Goal: Use online tool/utility: Utilize a website feature to perform a specific function

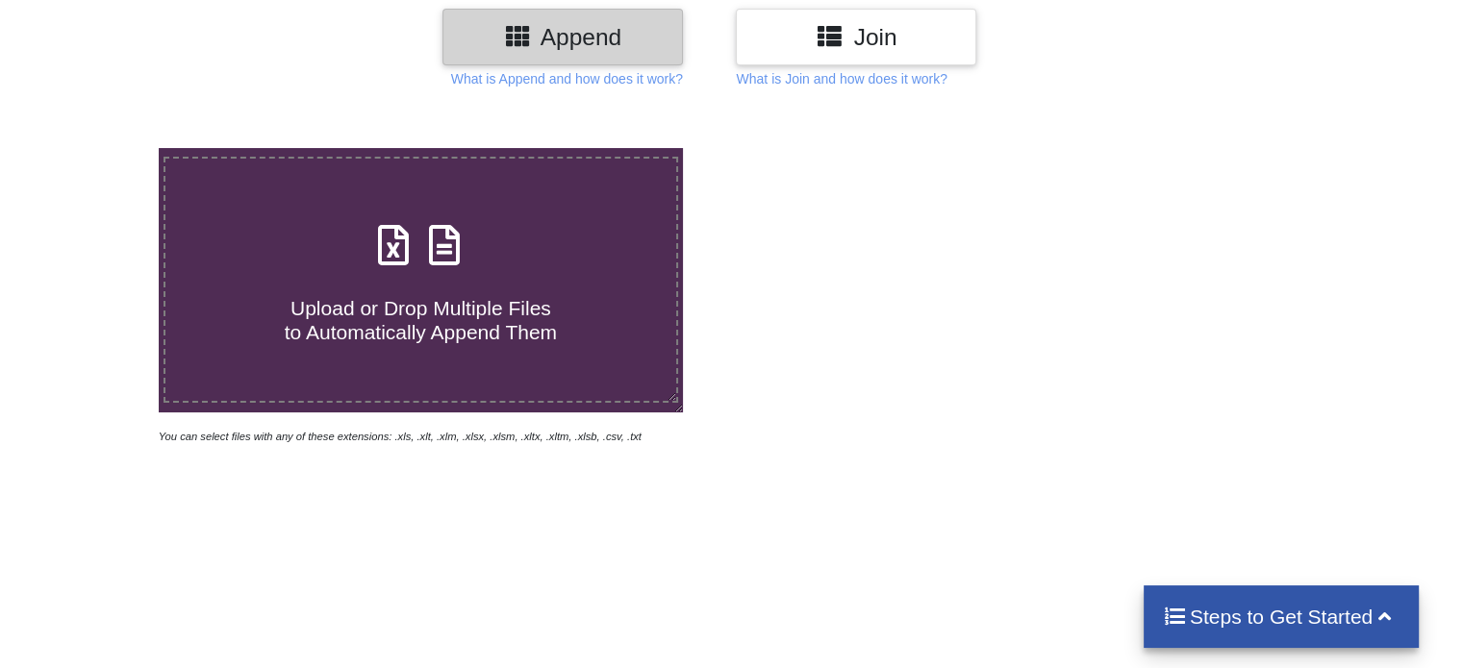
scroll to position [289, 0]
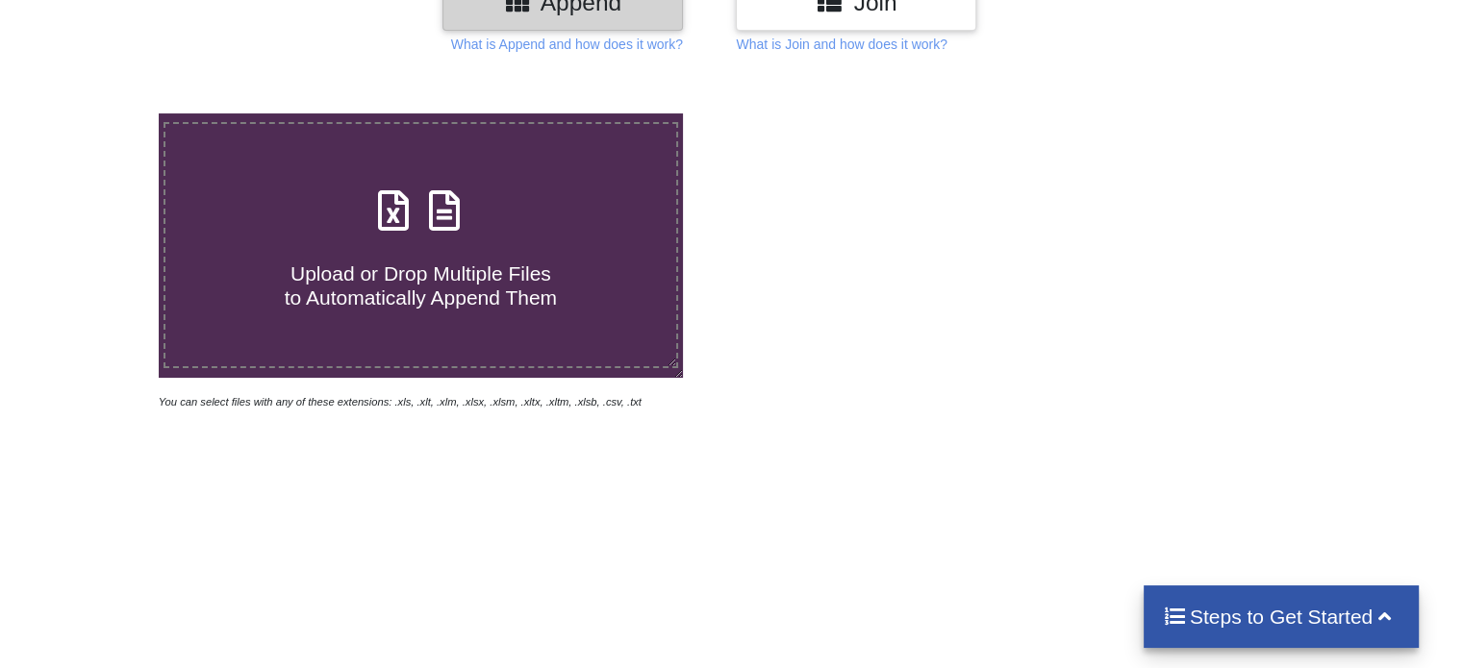
click at [461, 280] on span "Upload or Drop Multiple Files to Automatically Append Them" at bounding box center [421, 286] width 272 height 46
click at [100, 113] on input "Upload or Drop Multiple Files to Automatically Append Them" at bounding box center [100, 113] width 0 height 0
type input "C:\fakepath\password-checker_all-keywords_us_[DATE].xlsx"
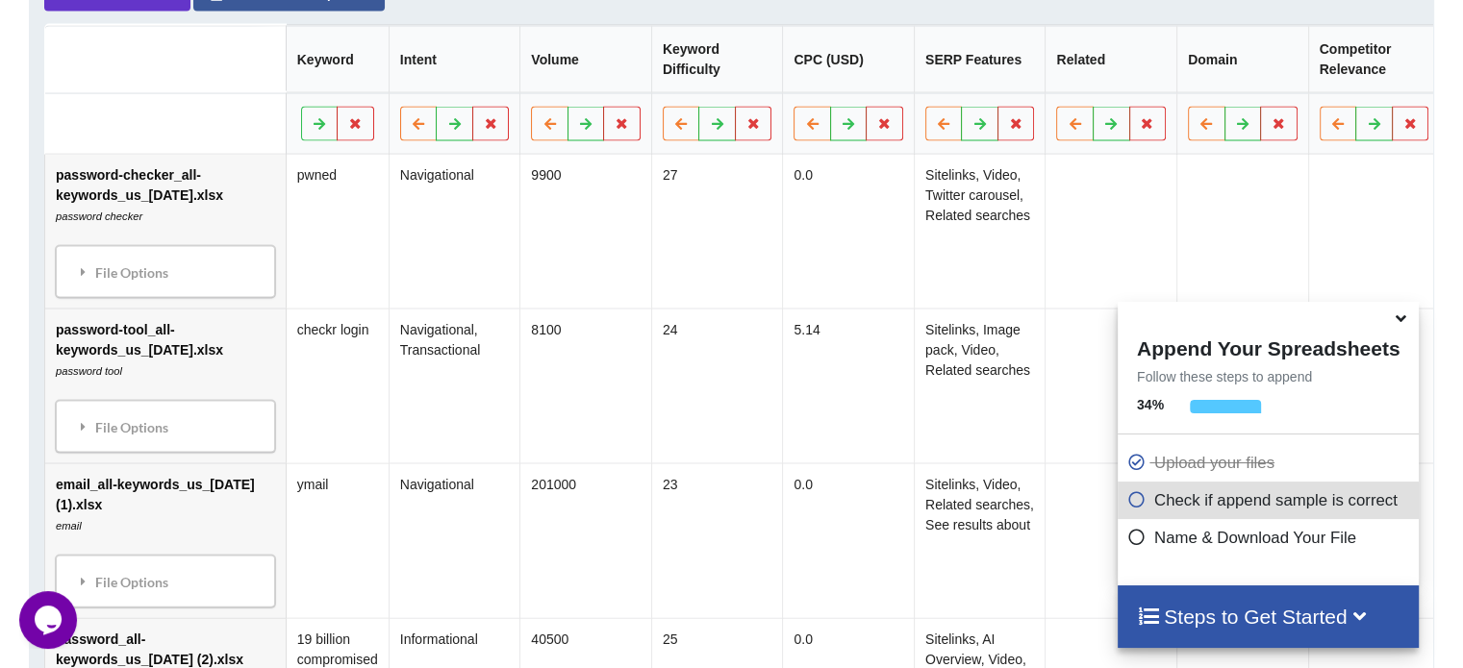
scroll to position [944, 0]
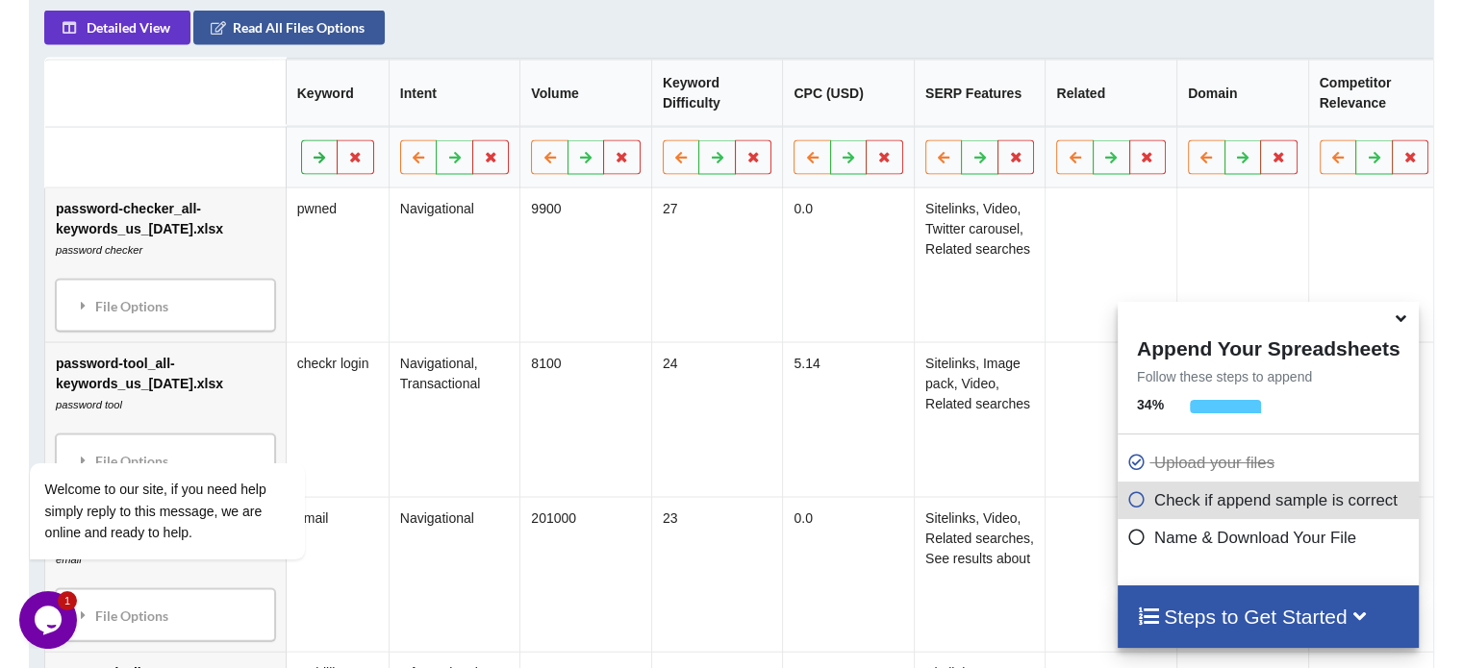
click at [301, 169] on button at bounding box center [320, 157] width 38 height 35
click at [311, 163] on icon at bounding box center [319, 157] width 16 height 12
click at [312, 163] on icon at bounding box center [320, 157] width 16 height 12
click at [311, 163] on icon at bounding box center [319, 157] width 16 height 12
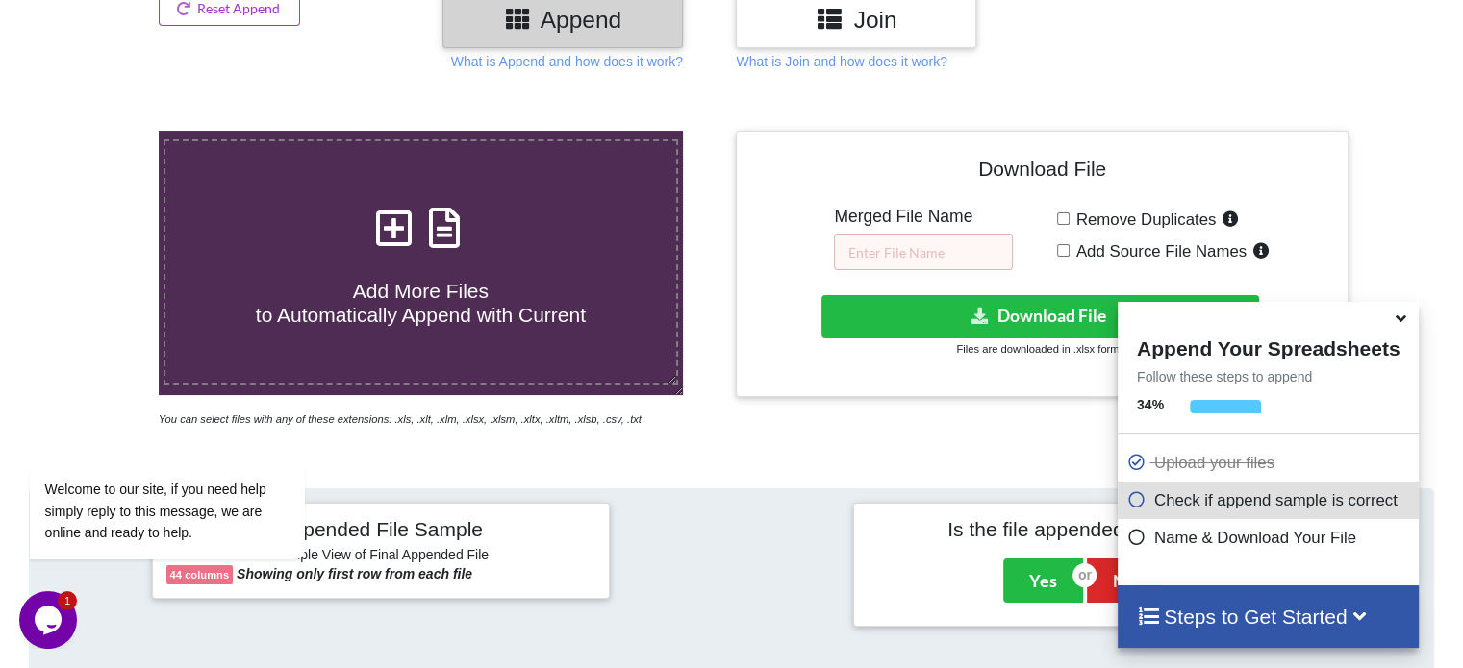
scroll to position [656, 0]
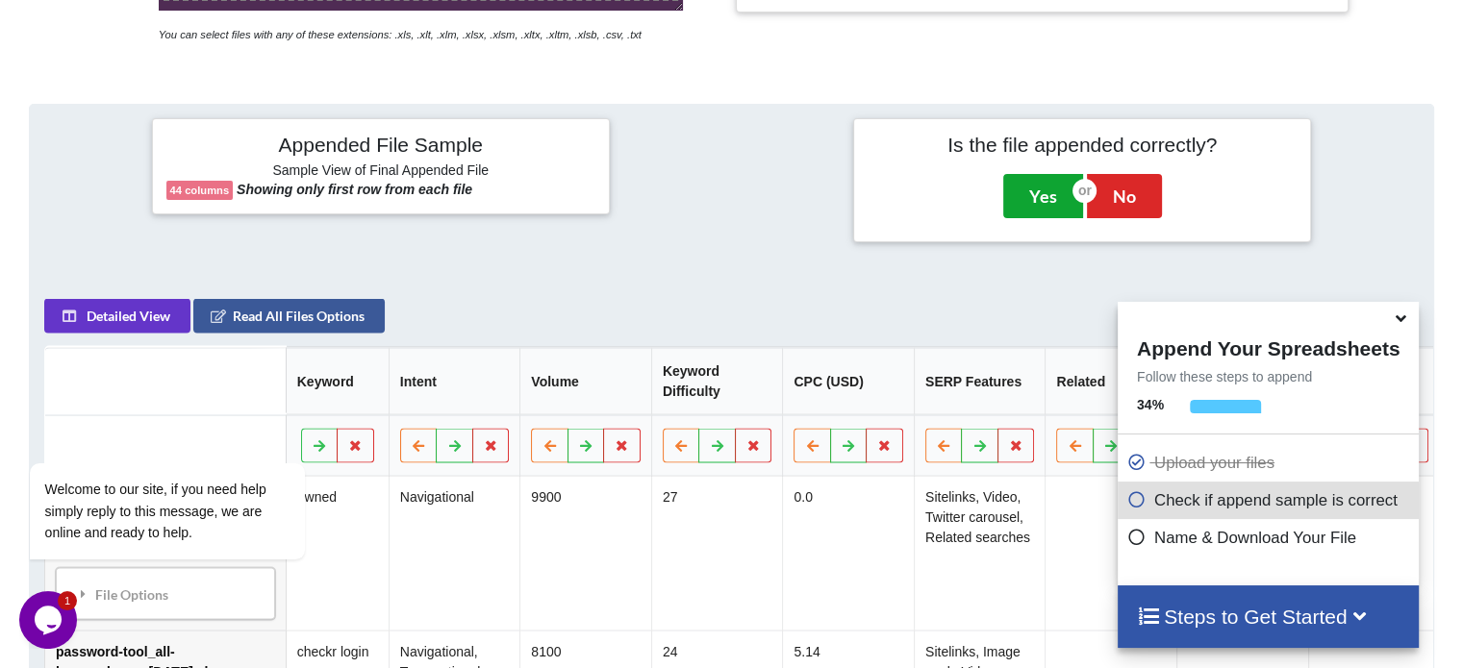
click at [1034, 199] on button "Yes" at bounding box center [1043, 196] width 80 height 44
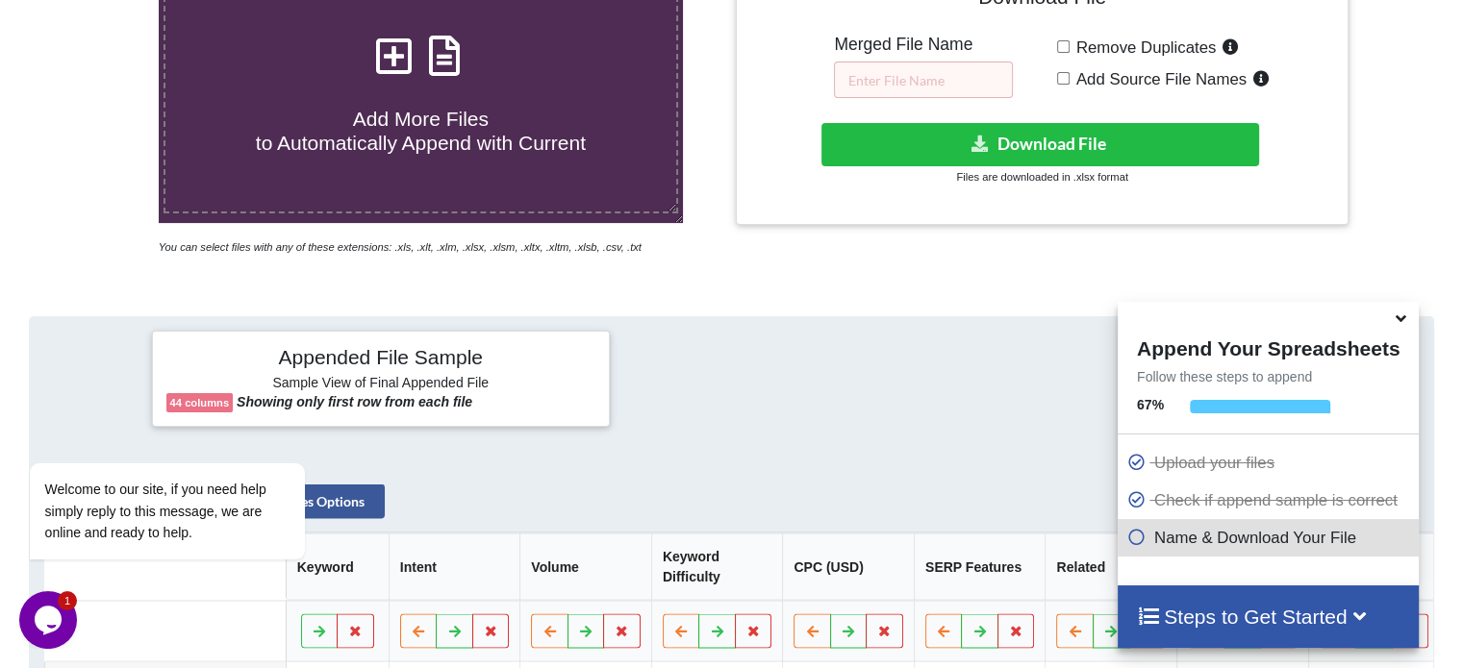
scroll to position [305, 0]
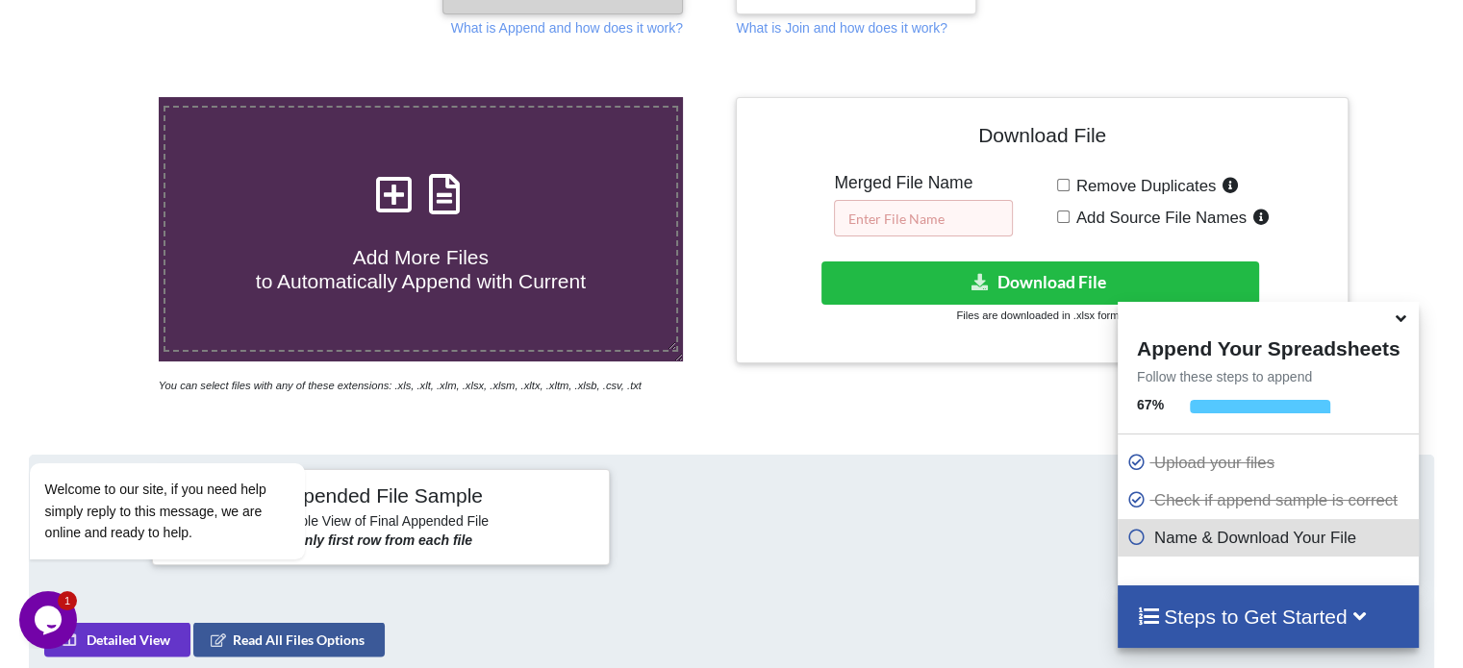
click at [905, 214] on input "text" at bounding box center [923, 218] width 179 height 37
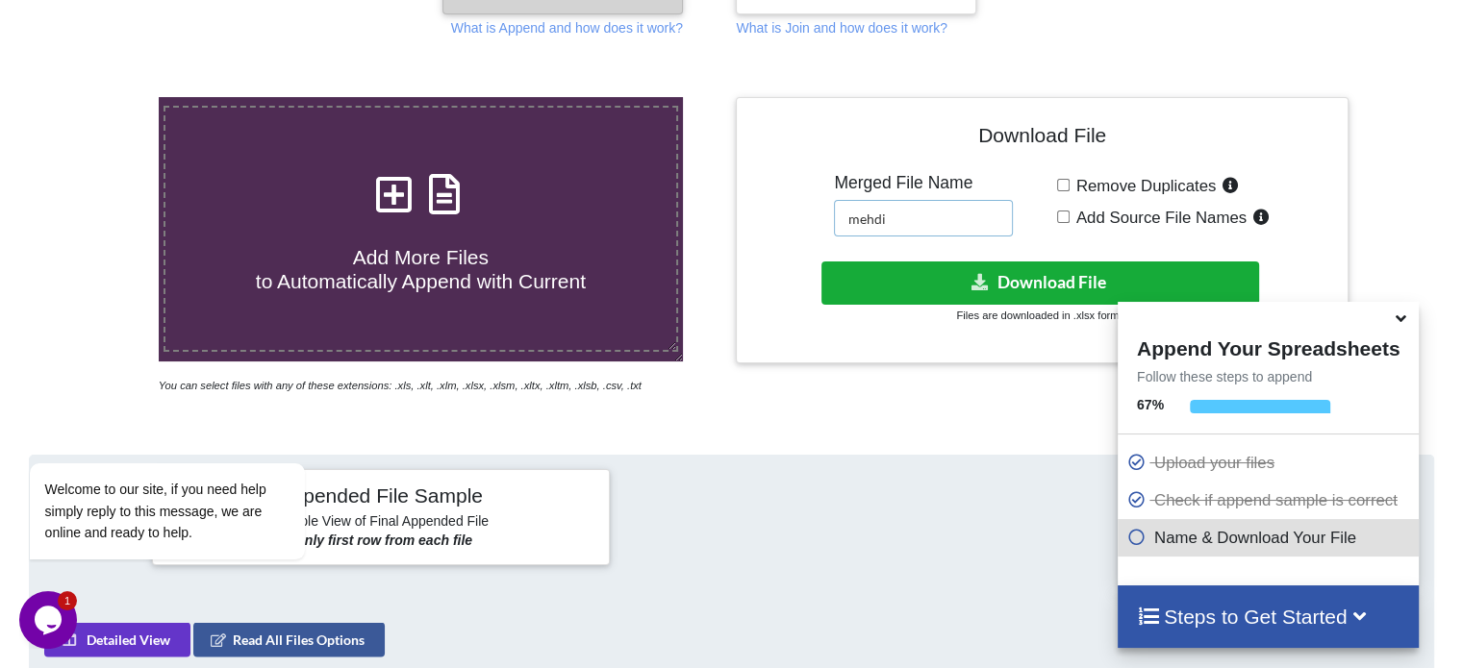
type input "mehdi"
click at [1081, 282] on button "Download File" at bounding box center [1040, 283] width 438 height 43
